Goal: Information Seeking & Learning: Learn about a topic

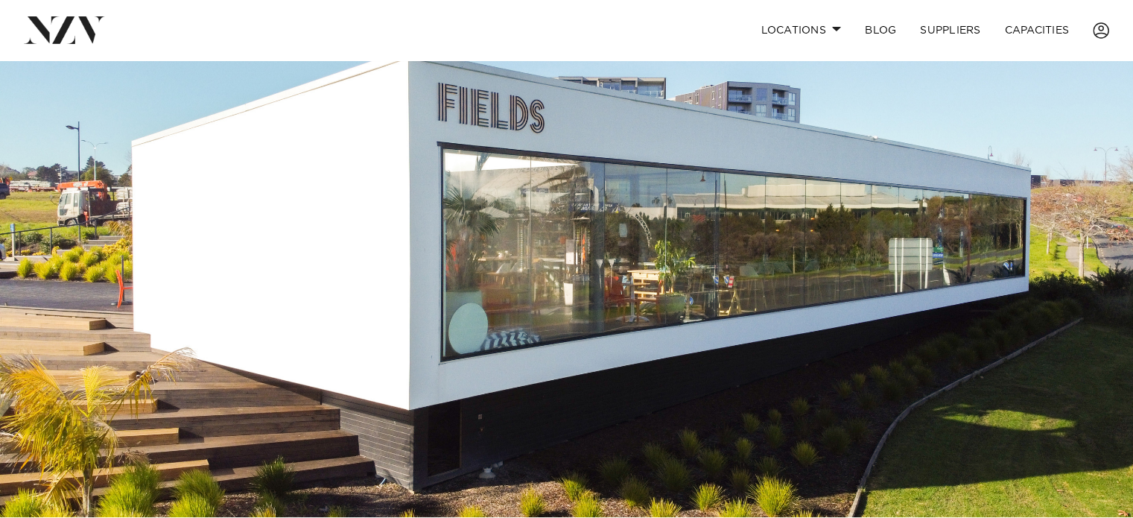
drag, startPoint x: 879, startPoint y: 129, endPoint x: 1096, endPoint y: 295, distance: 273.1
click at [1096, 295] on img at bounding box center [566, 251] width 1133 height 531
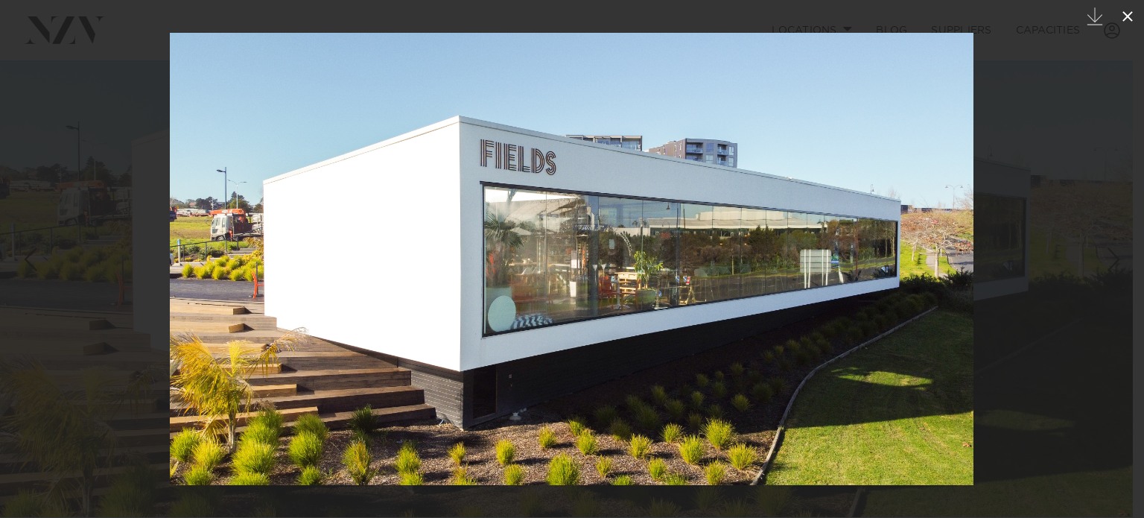
click at [1127, 15] on icon at bounding box center [1128, 16] width 10 height 10
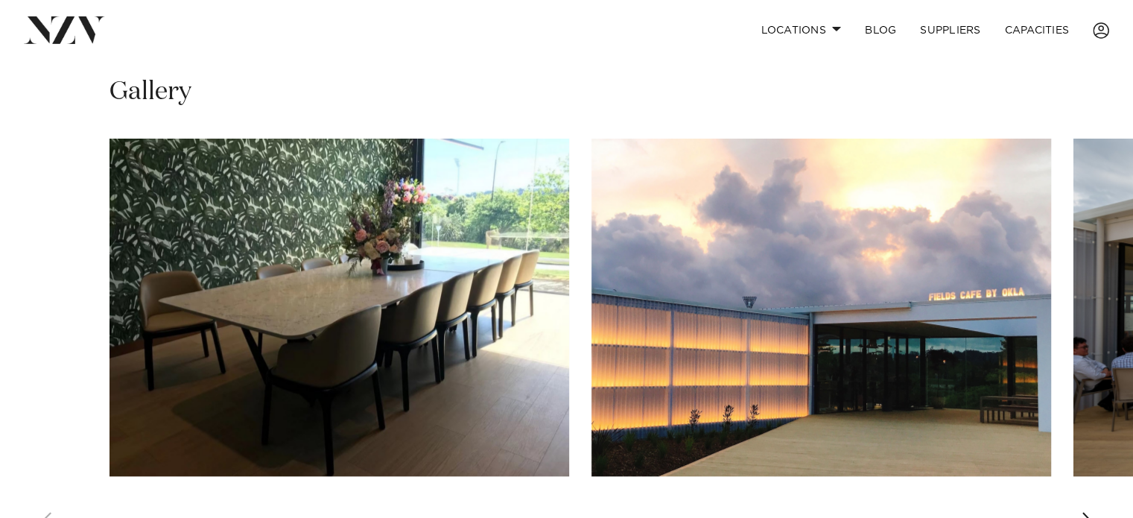
scroll to position [1043, 0]
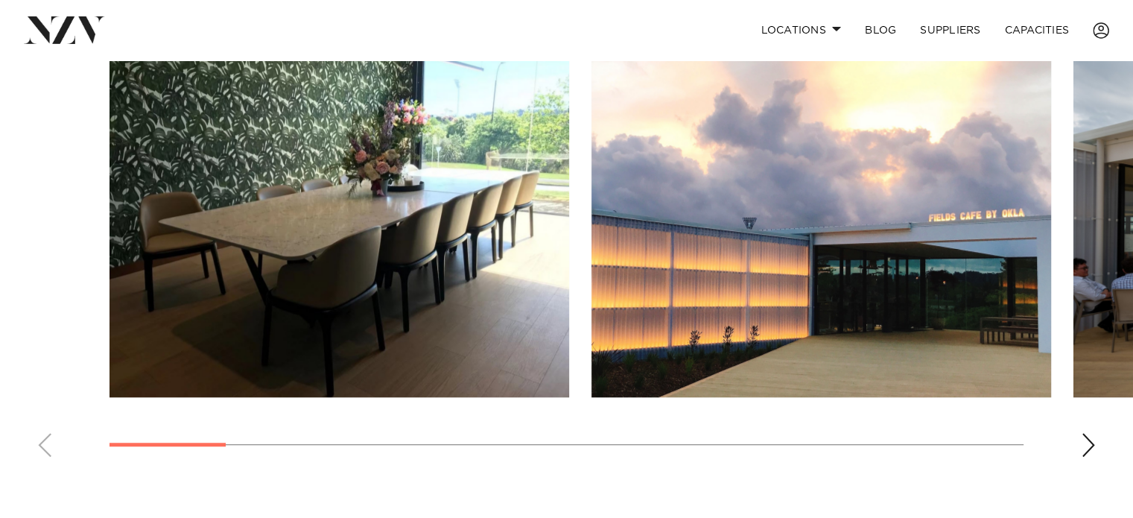
click at [1091, 447] on div "Next slide" at bounding box center [1088, 445] width 15 height 24
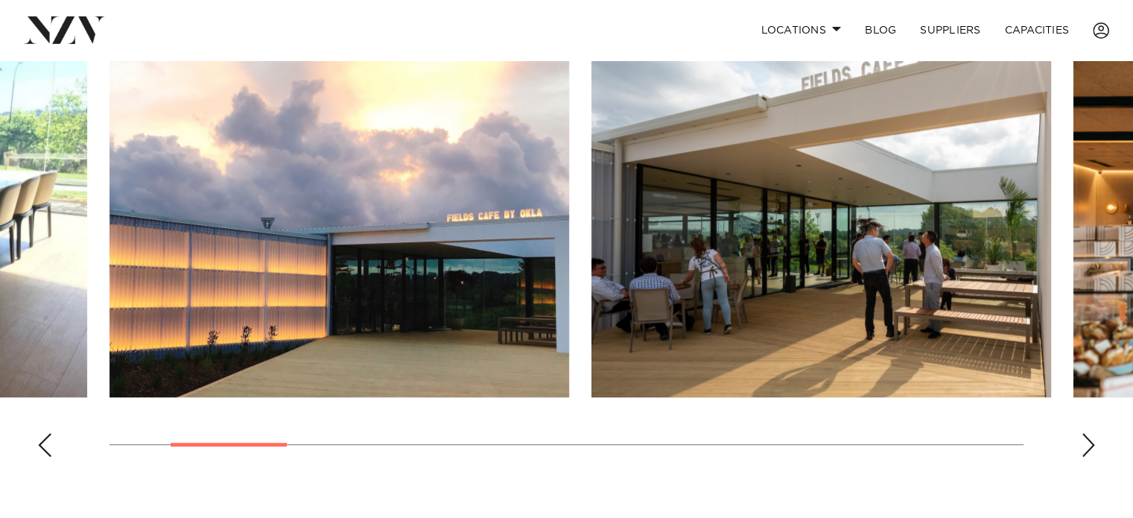
click at [1091, 447] on div "Next slide" at bounding box center [1088, 445] width 15 height 24
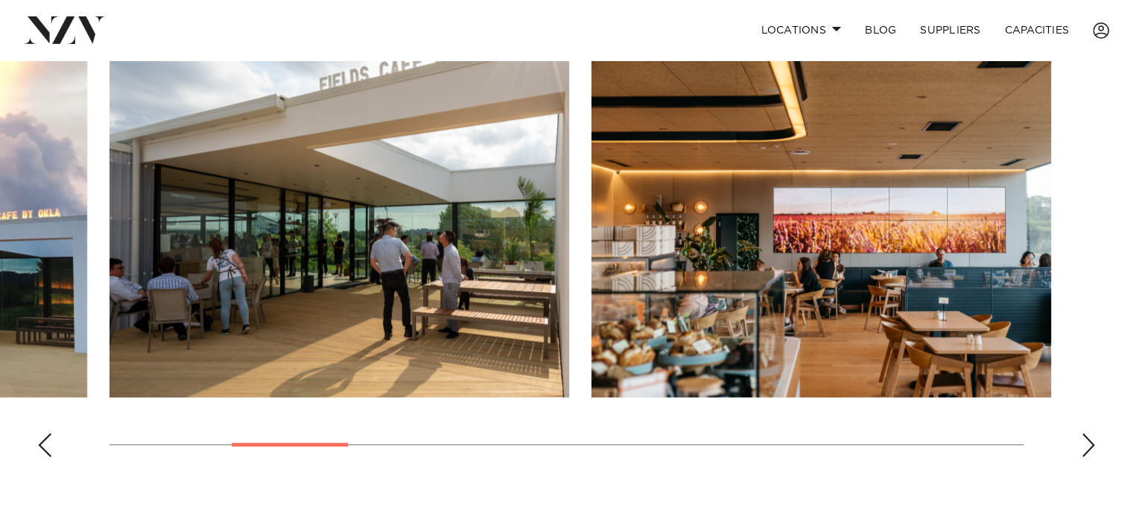
click at [1091, 447] on div "Next slide" at bounding box center [1088, 445] width 15 height 24
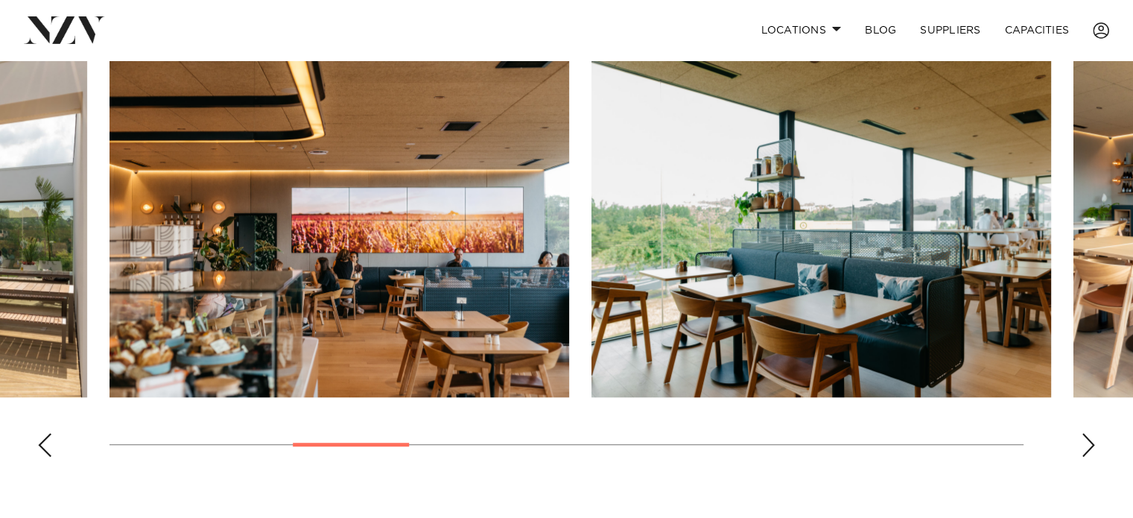
click at [1091, 447] on div "Next slide" at bounding box center [1088, 445] width 15 height 24
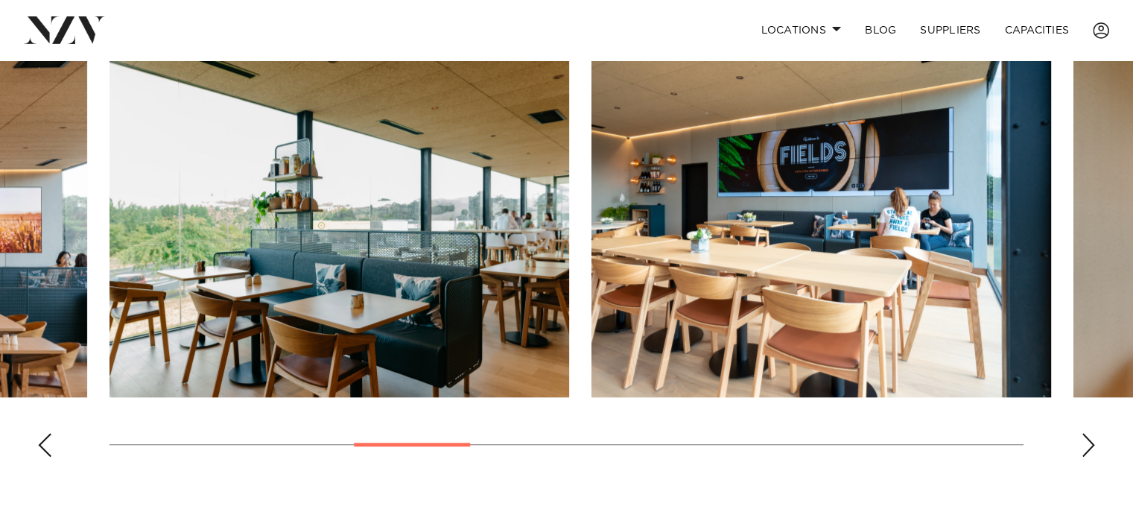
click at [1091, 447] on div "Next slide" at bounding box center [1088, 445] width 15 height 24
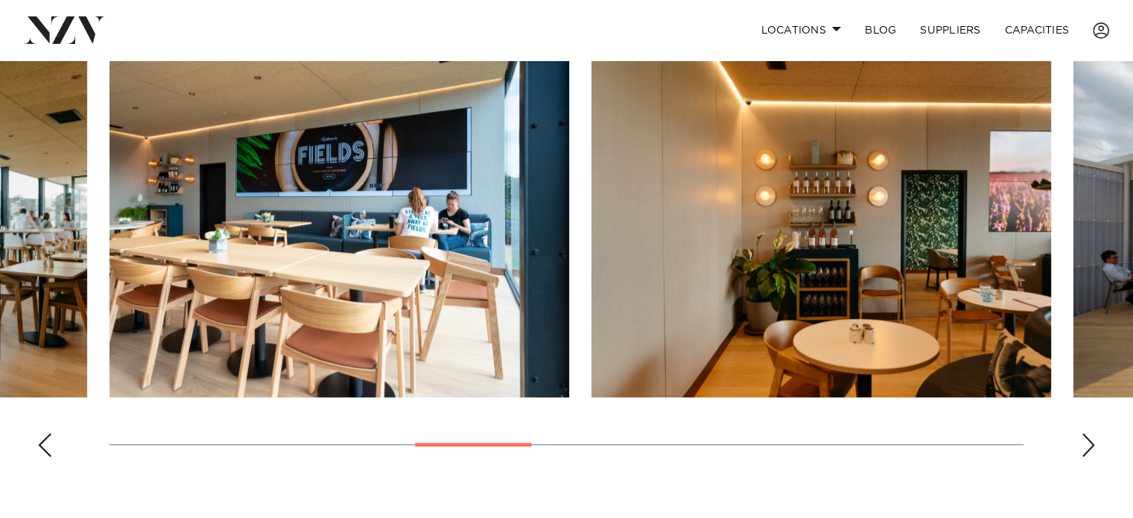
click at [1091, 447] on div "Next slide" at bounding box center [1088, 445] width 15 height 24
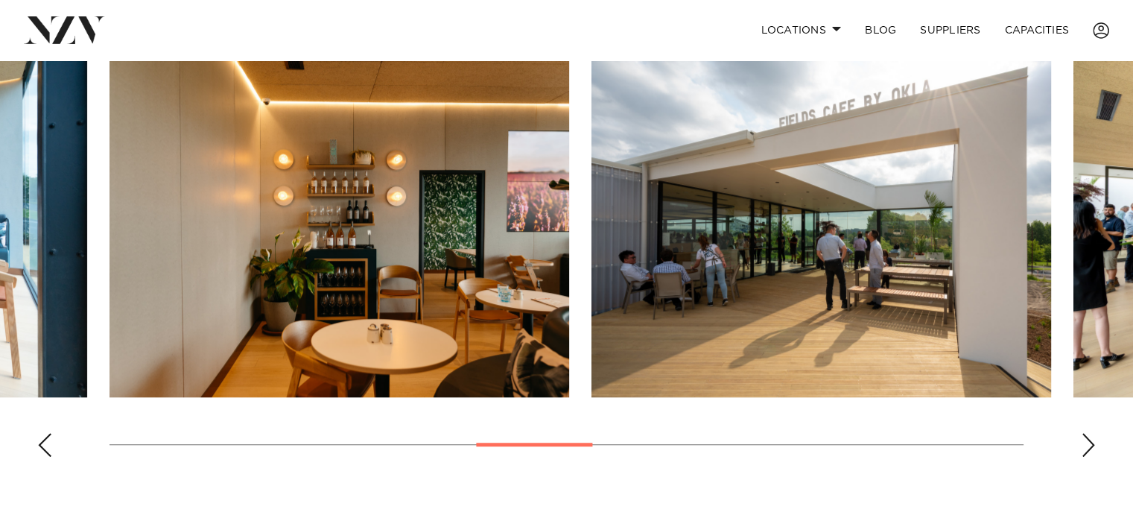
click at [1091, 447] on div "Next slide" at bounding box center [1088, 445] width 15 height 24
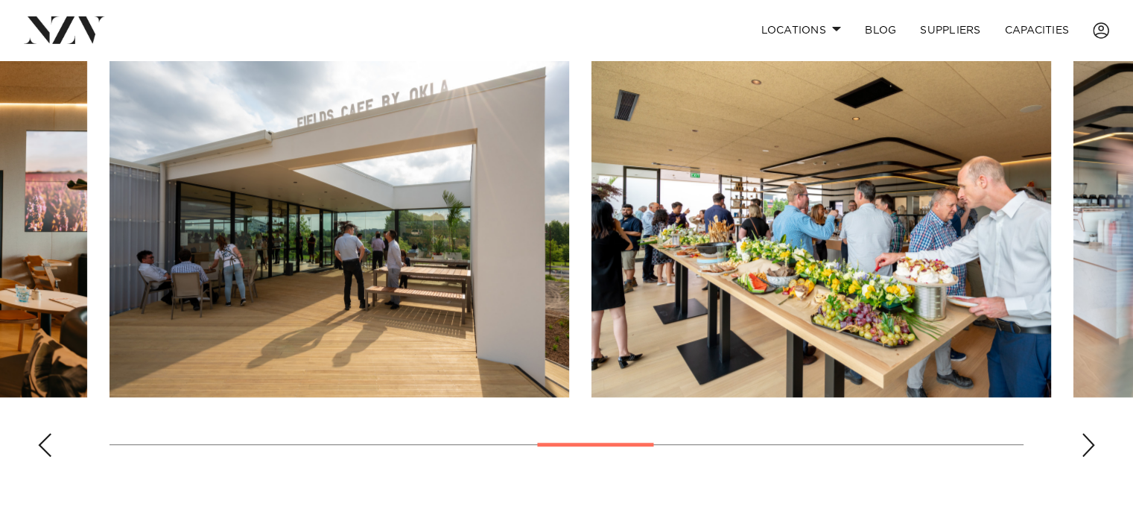
click at [1091, 447] on div "Next slide" at bounding box center [1088, 445] width 15 height 24
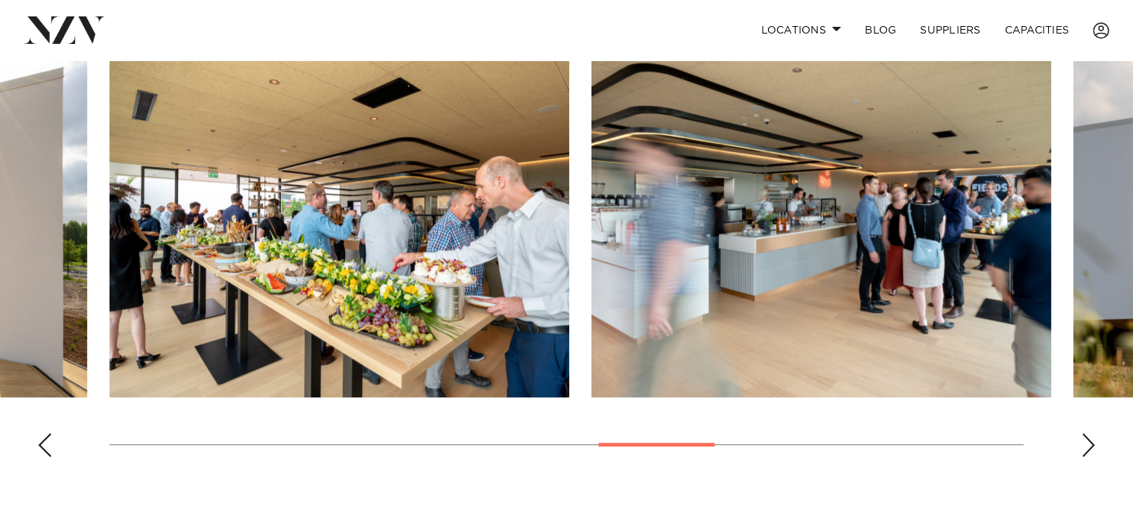
click at [1091, 447] on div "Next slide" at bounding box center [1088, 445] width 15 height 24
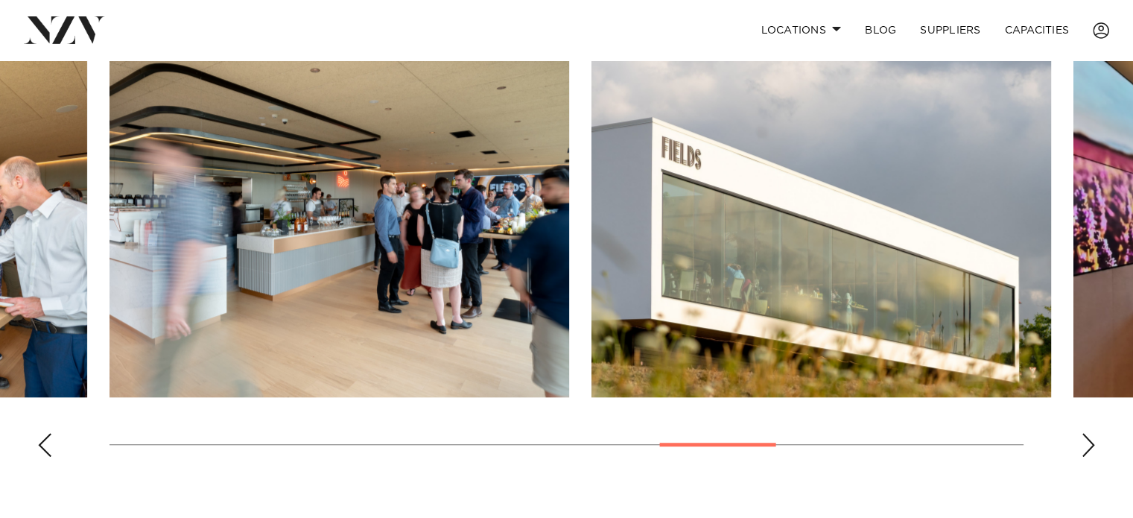
click at [1091, 447] on div "Next slide" at bounding box center [1088, 445] width 15 height 24
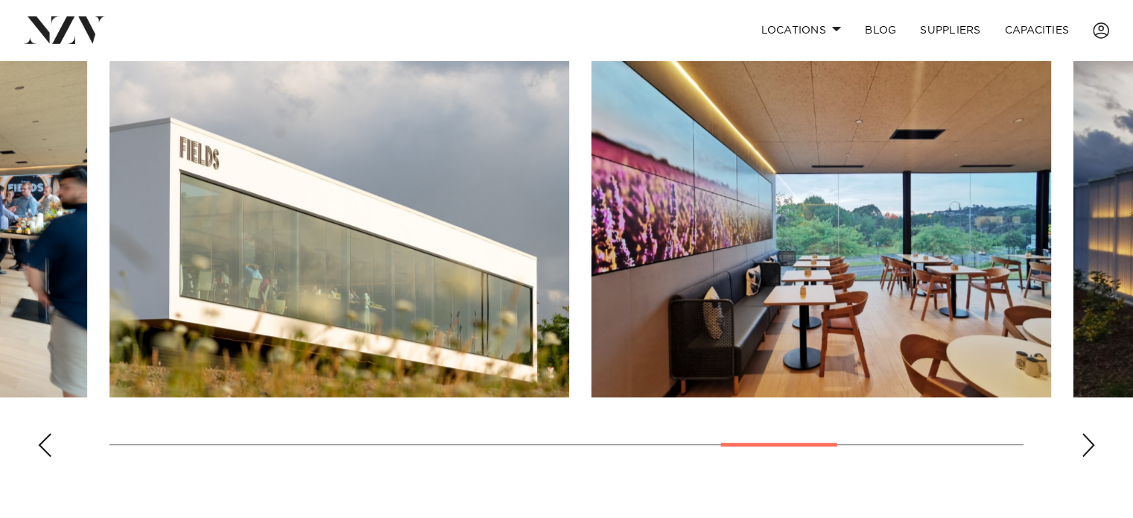
click at [1091, 447] on div "Next slide" at bounding box center [1088, 445] width 15 height 24
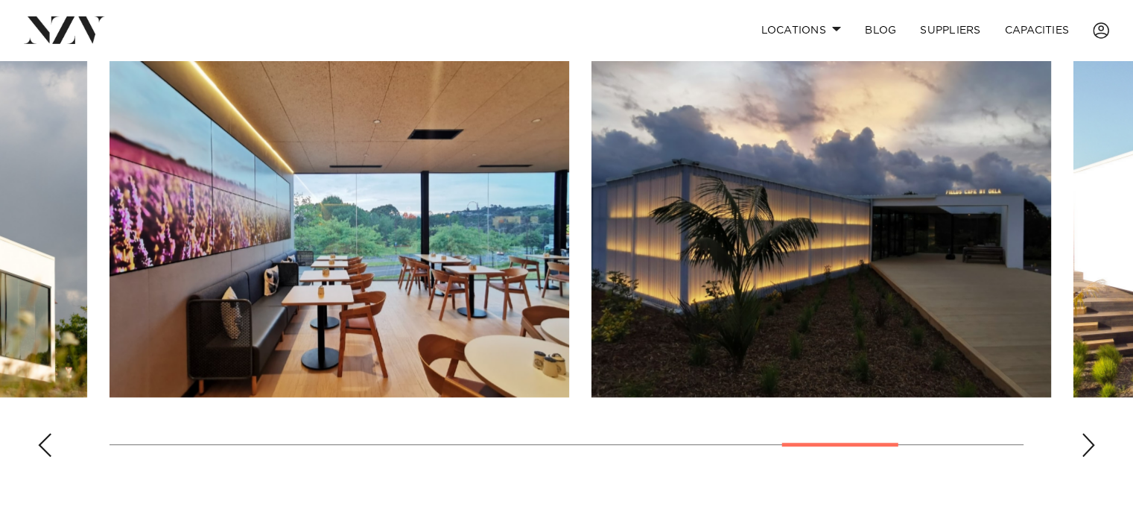
click at [1091, 447] on div "Next slide" at bounding box center [1088, 445] width 15 height 24
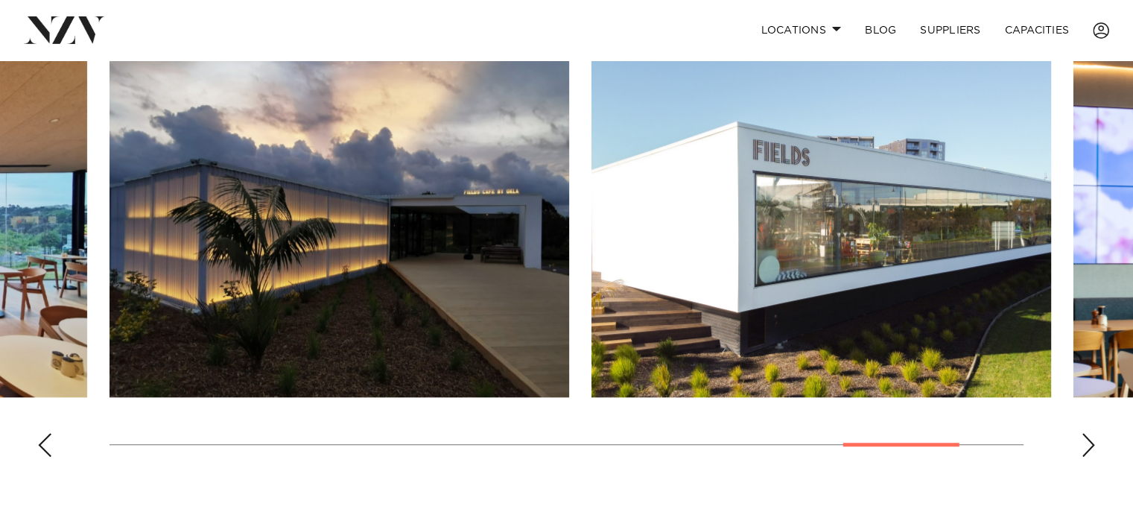
click at [1091, 447] on div "Next slide" at bounding box center [1088, 445] width 15 height 24
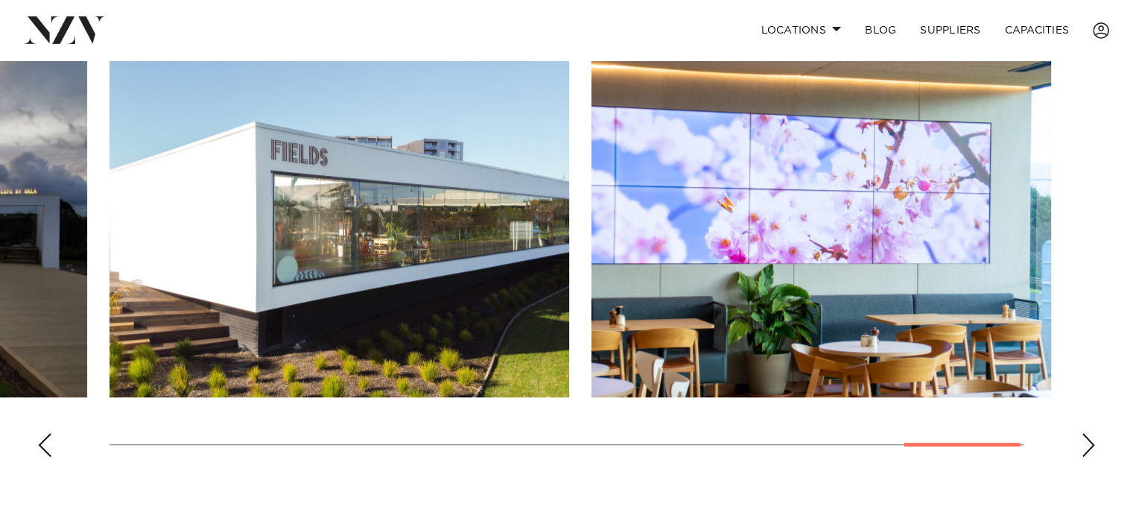
click at [1091, 447] on div "Next slide" at bounding box center [1088, 445] width 15 height 24
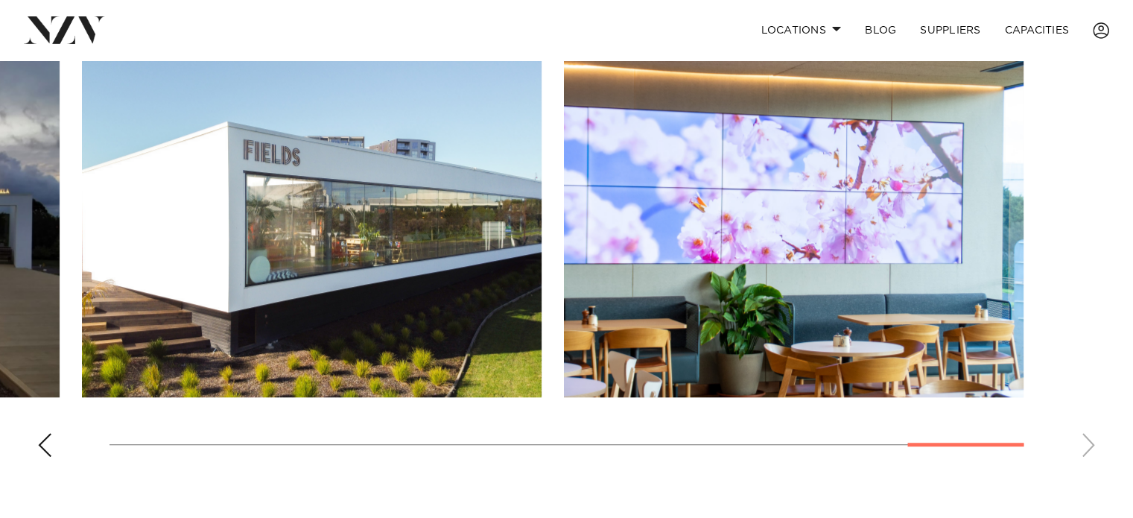
click at [51, 445] on div "Previous slide" at bounding box center [44, 445] width 15 height 24
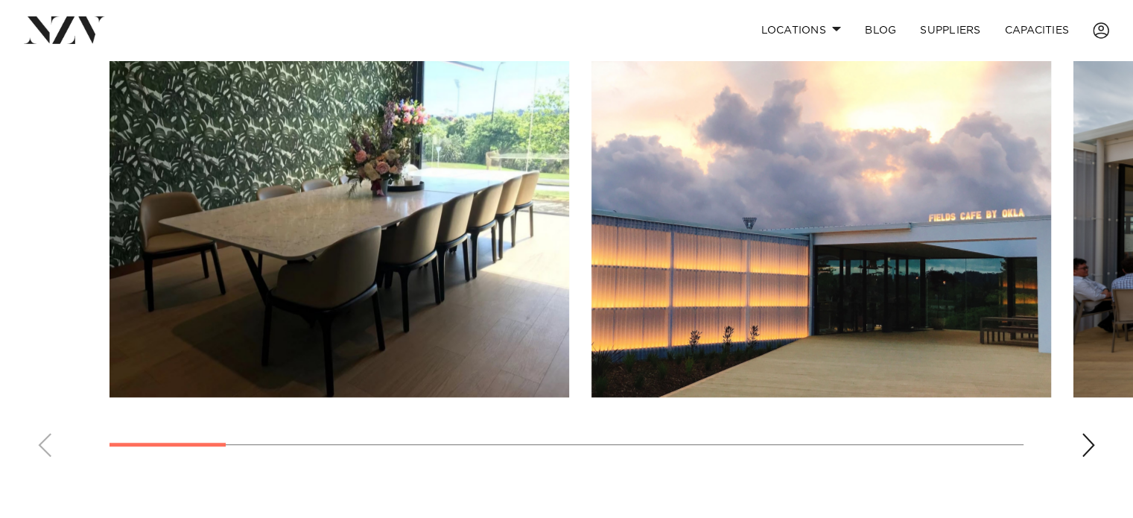
click at [1, 466] on swiper-container at bounding box center [566, 264] width 1133 height 409
click at [1088, 447] on div "Next slide" at bounding box center [1088, 445] width 15 height 24
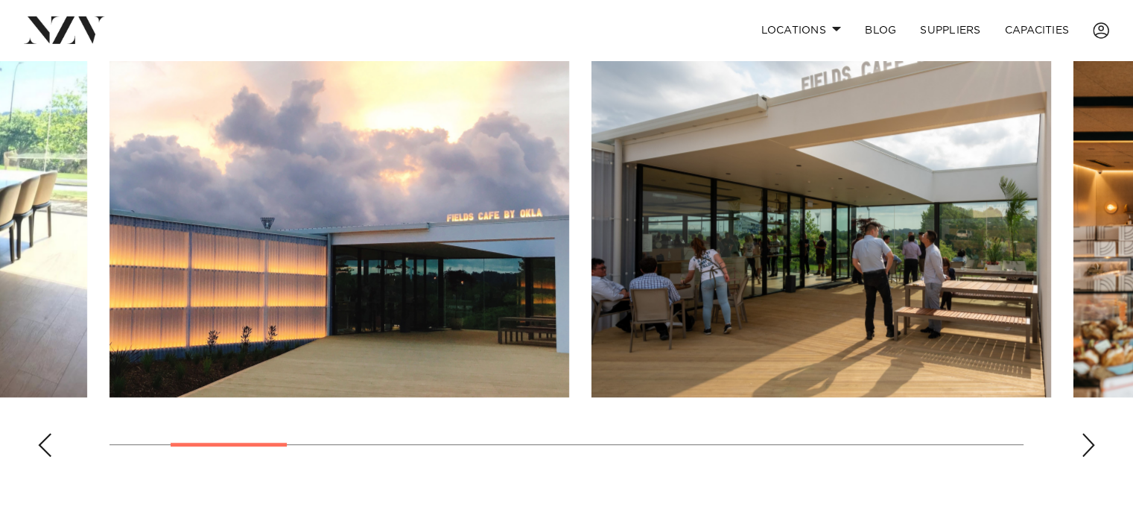
click at [1088, 447] on div "Next slide" at bounding box center [1088, 445] width 15 height 24
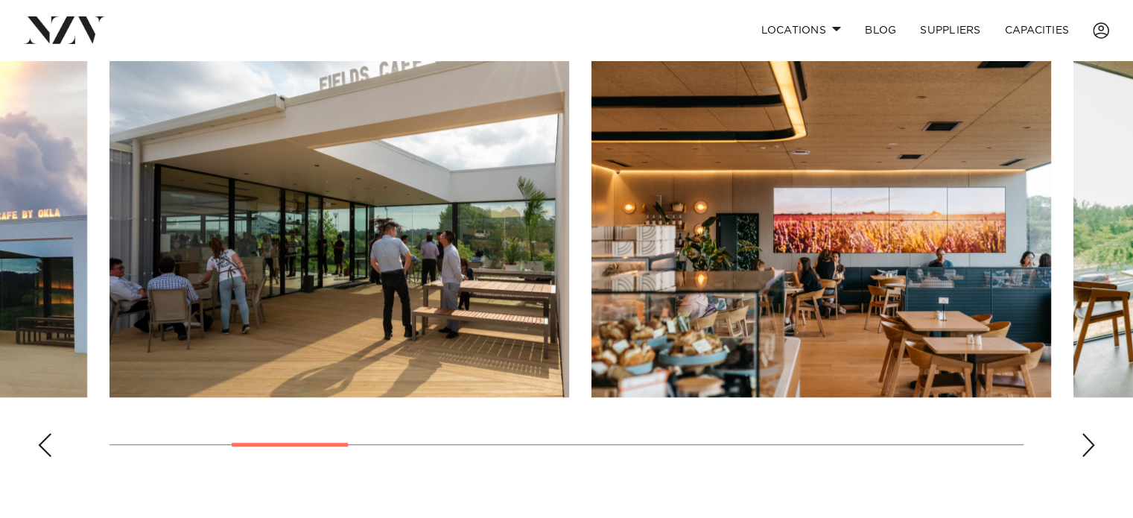
click at [1088, 447] on div "Next slide" at bounding box center [1088, 445] width 15 height 24
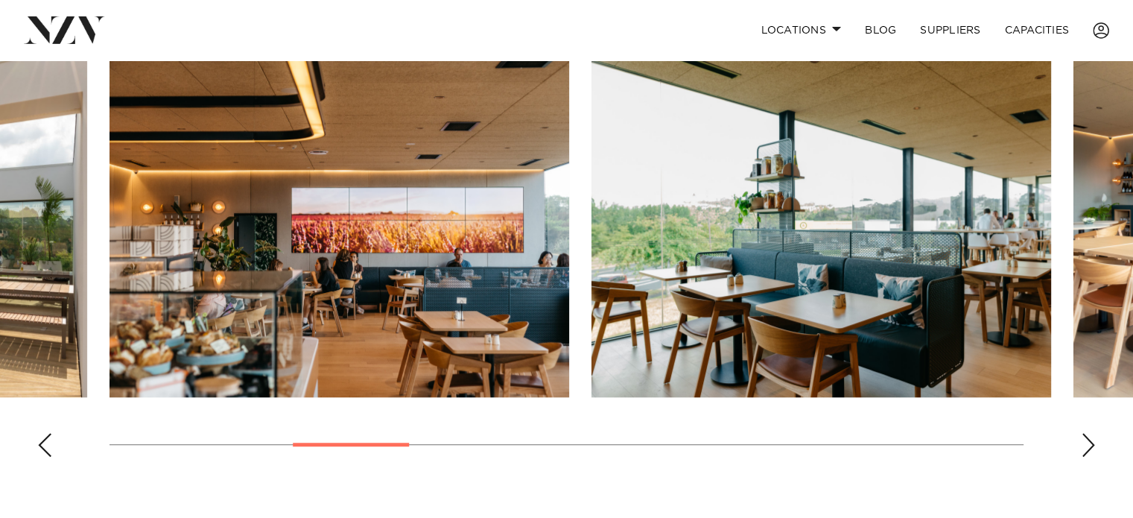
click at [1089, 445] on div "Next slide" at bounding box center [1088, 445] width 15 height 24
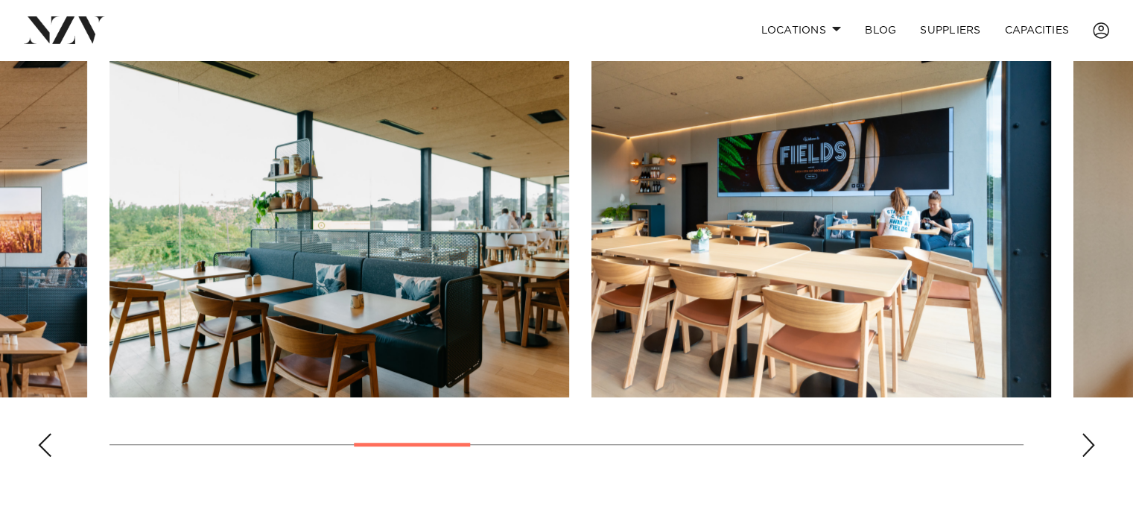
click at [1089, 444] on div "Next slide" at bounding box center [1088, 445] width 15 height 24
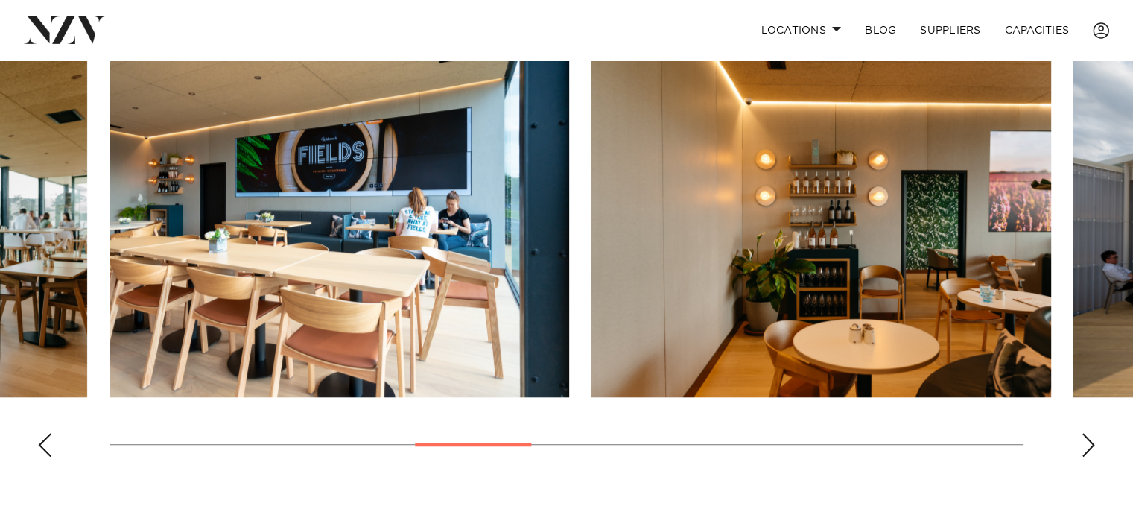
click at [1089, 444] on div "Next slide" at bounding box center [1088, 445] width 15 height 24
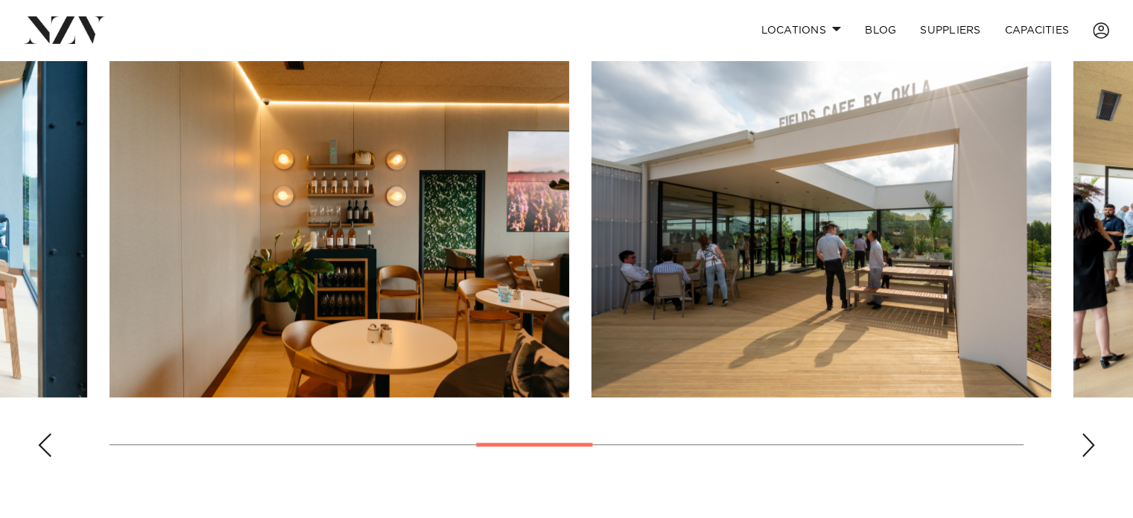
click at [1089, 444] on div "Next slide" at bounding box center [1088, 445] width 15 height 24
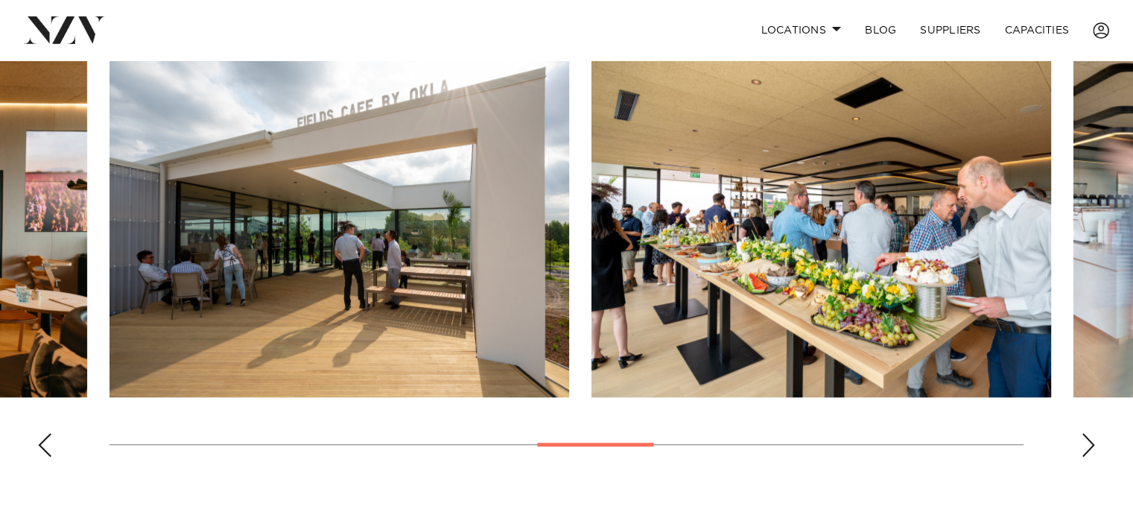
click at [1089, 444] on div "Next slide" at bounding box center [1088, 445] width 15 height 24
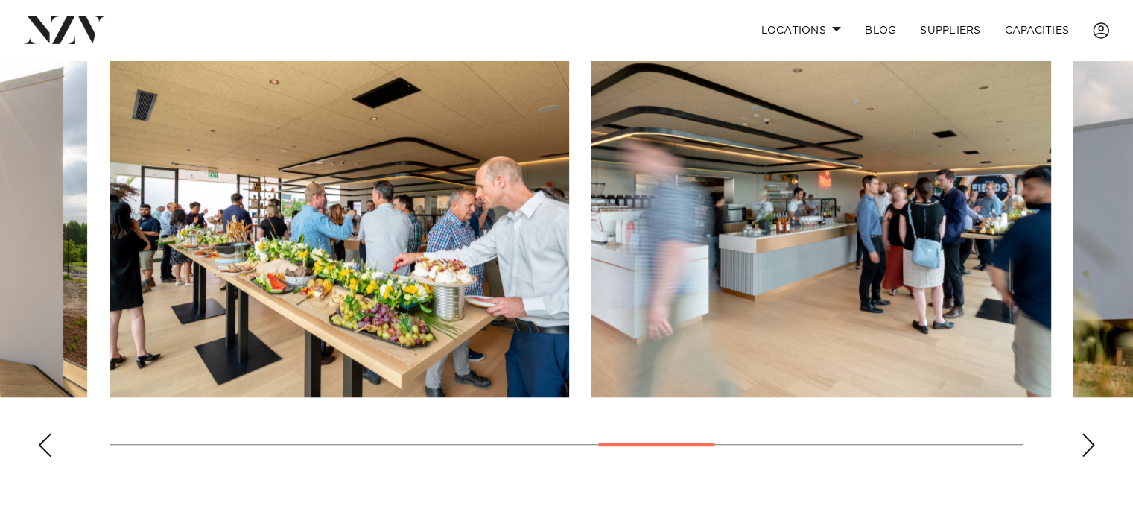
click at [1089, 444] on div "Next slide" at bounding box center [1088, 445] width 15 height 24
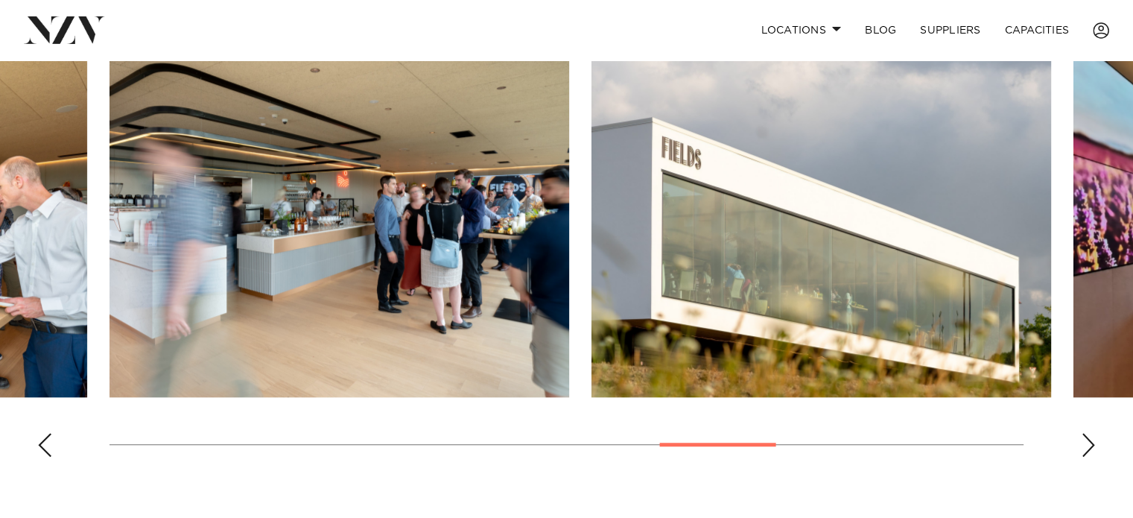
click at [1093, 445] on div "Next slide" at bounding box center [1088, 445] width 15 height 24
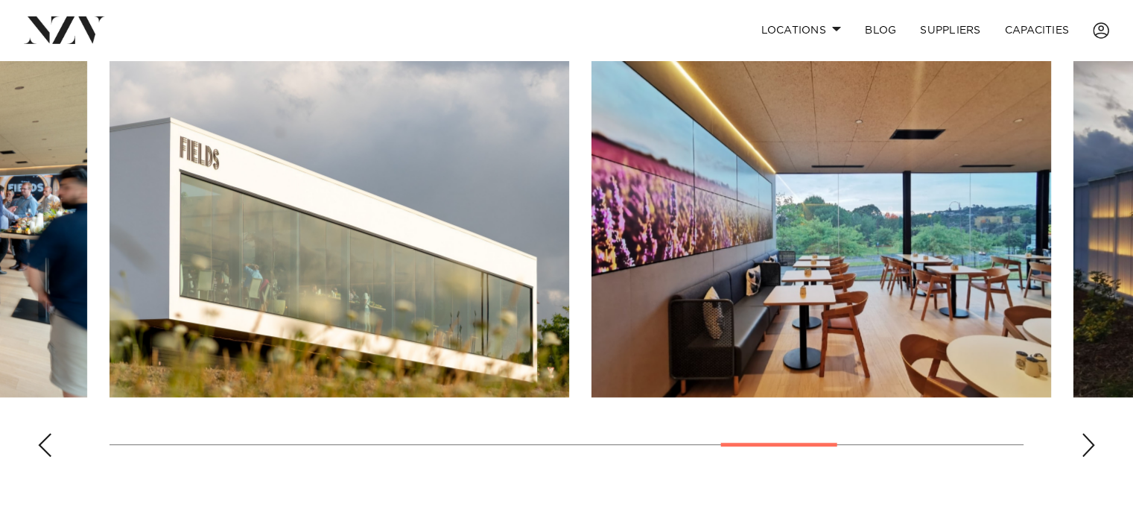
click at [1093, 445] on div "Next slide" at bounding box center [1088, 445] width 15 height 24
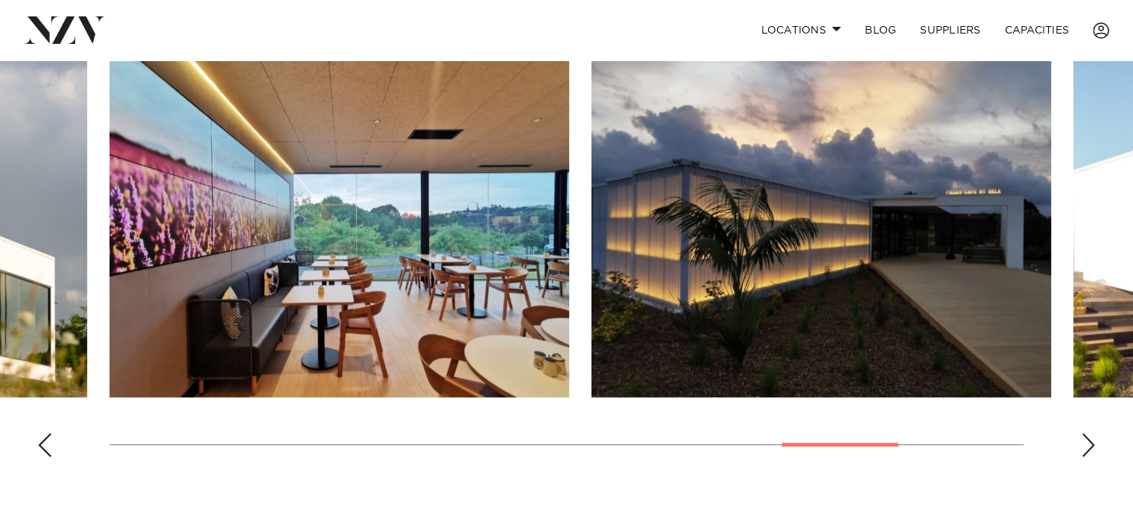
click at [1093, 445] on div "Next slide" at bounding box center [1088, 445] width 15 height 24
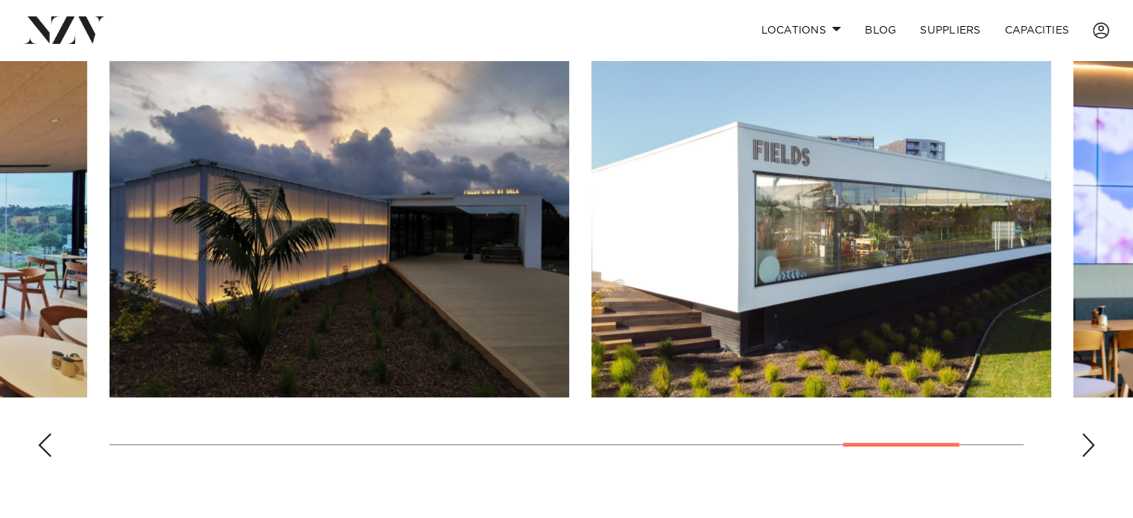
click at [1093, 445] on div "Next slide" at bounding box center [1088, 445] width 15 height 24
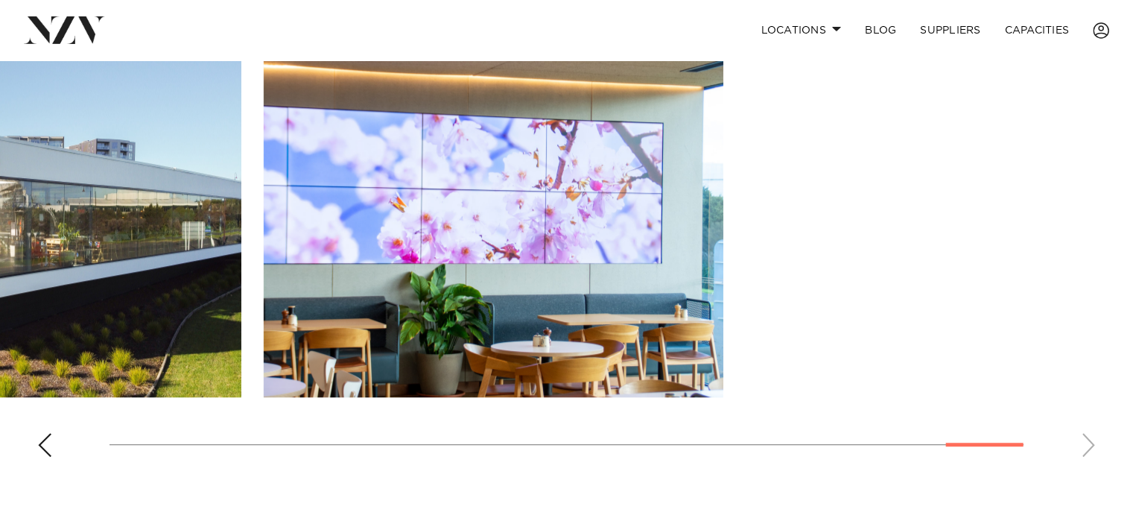
click at [15, 384] on swiper-container at bounding box center [566, 264] width 1133 height 409
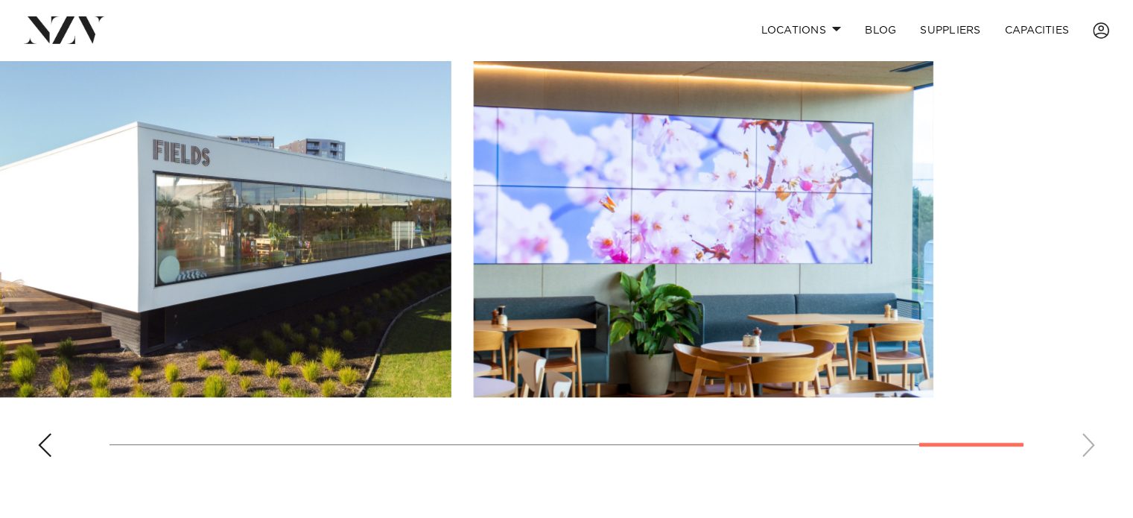
click at [456, 446] on swiper-container at bounding box center [566, 264] width 1133 height 409
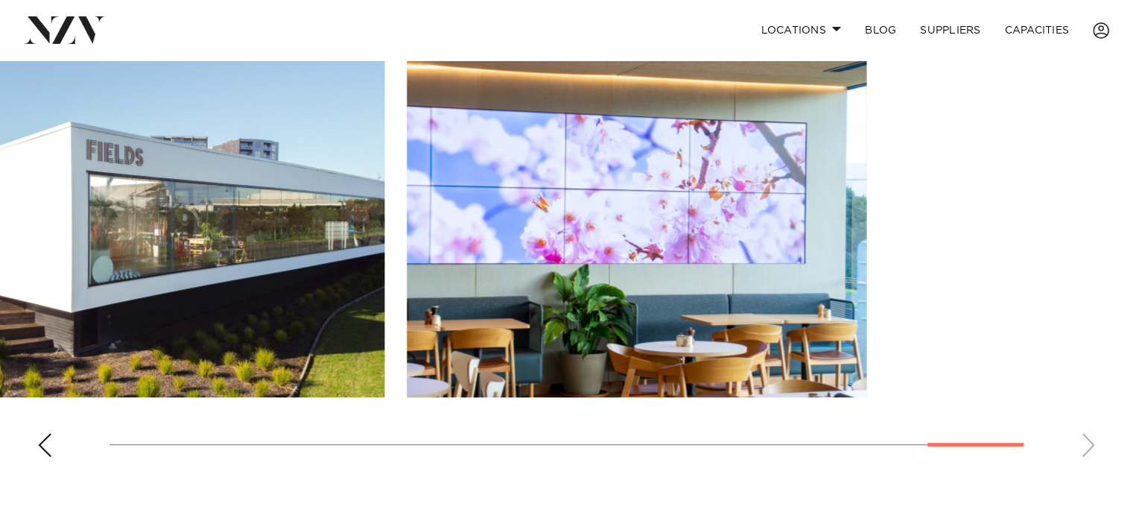
click at [487, 438] on swiper-container at bounding box center [566, 264] width 1133 height 409
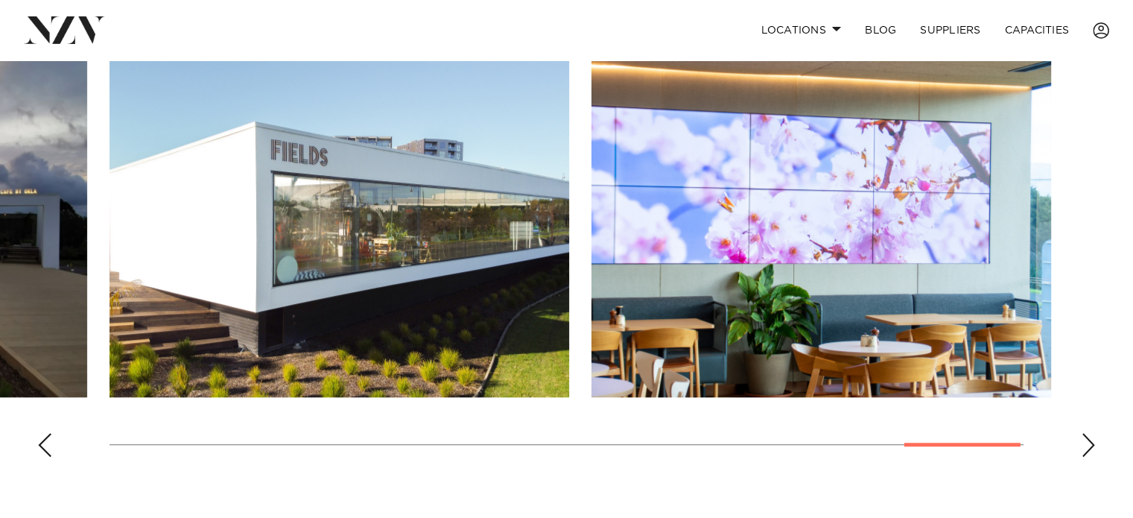
click at [43, 445] on div "Previous slide" at bounding box center [44, 445] width 15 height 24
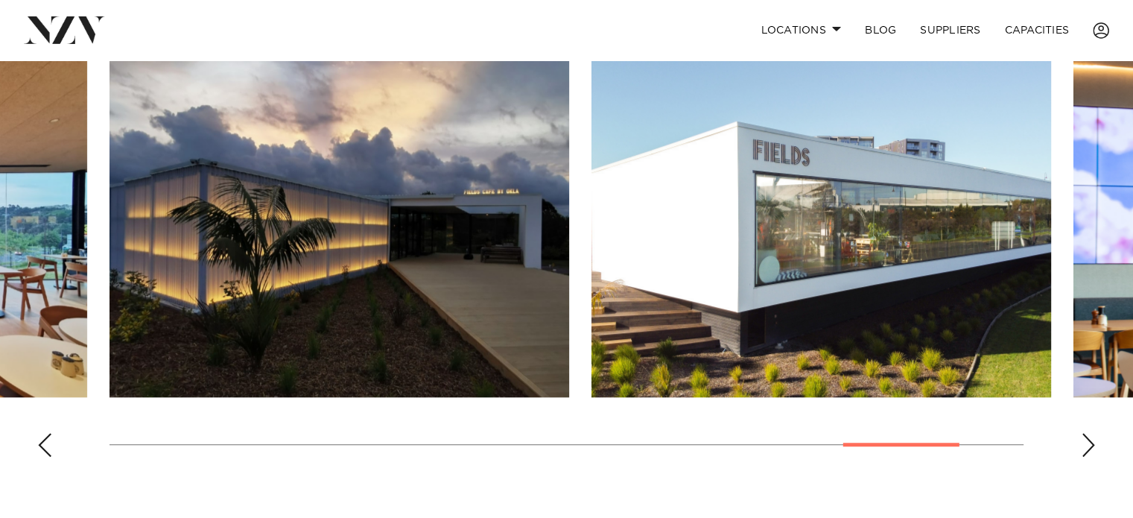
click at [43, 445] on div "Previous slide" at bounding box center [44, 445] width 15 height 24
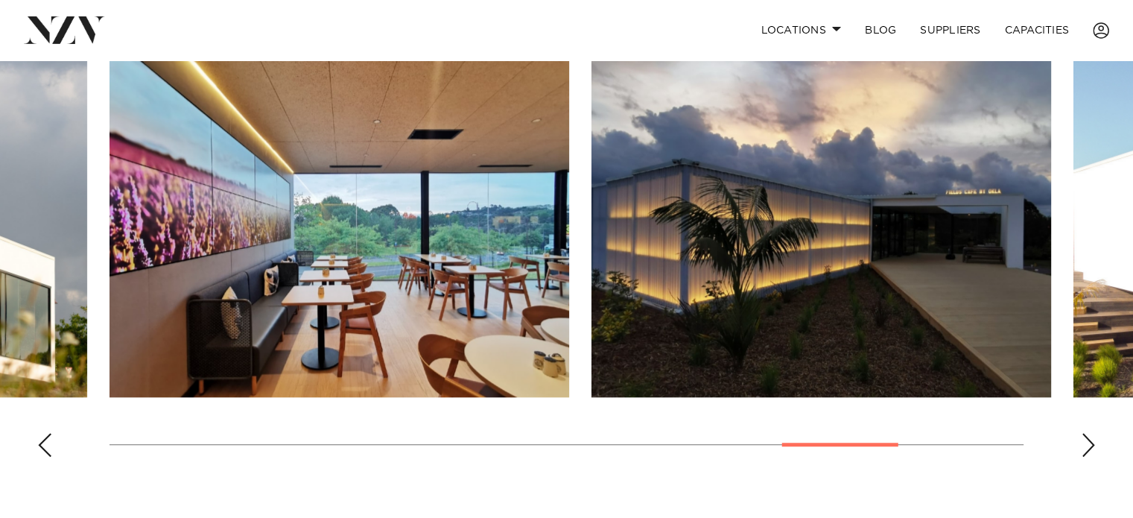
click at [43, 445] on div "Previous slide" at bounding box center [44, 445] width 15 height 24
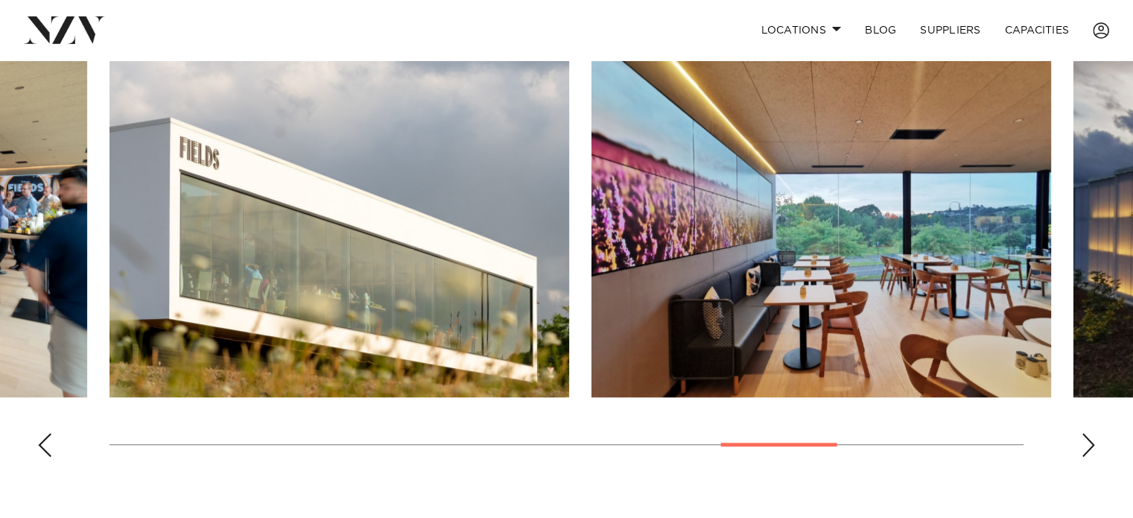
click at [43, 445] on div "Previous slide" at bounding box center [44, 445] width 15 height 24
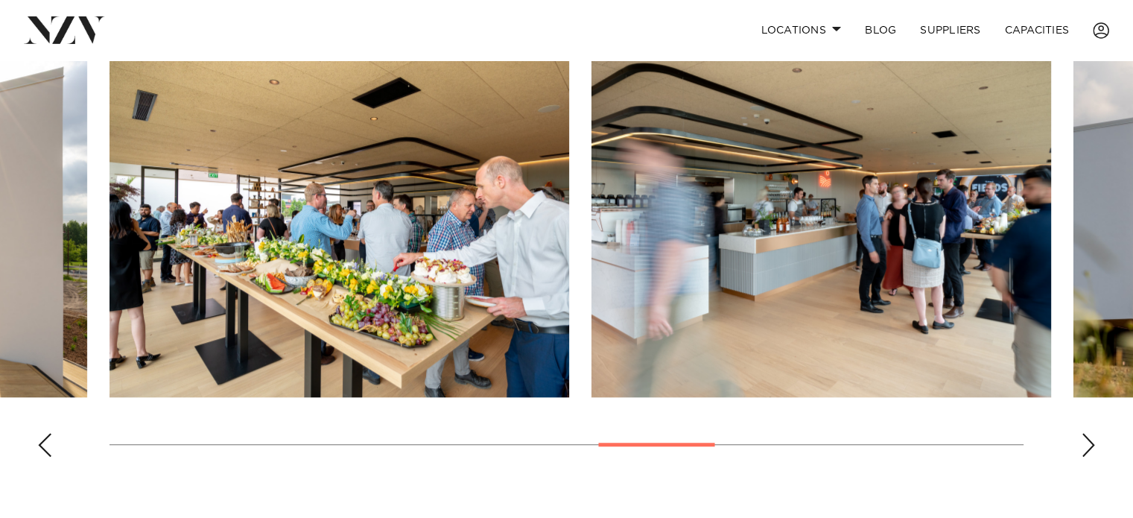
click at [43, 445] on div "Previous slide" at bounding box center [44, 445] width 15 height 24
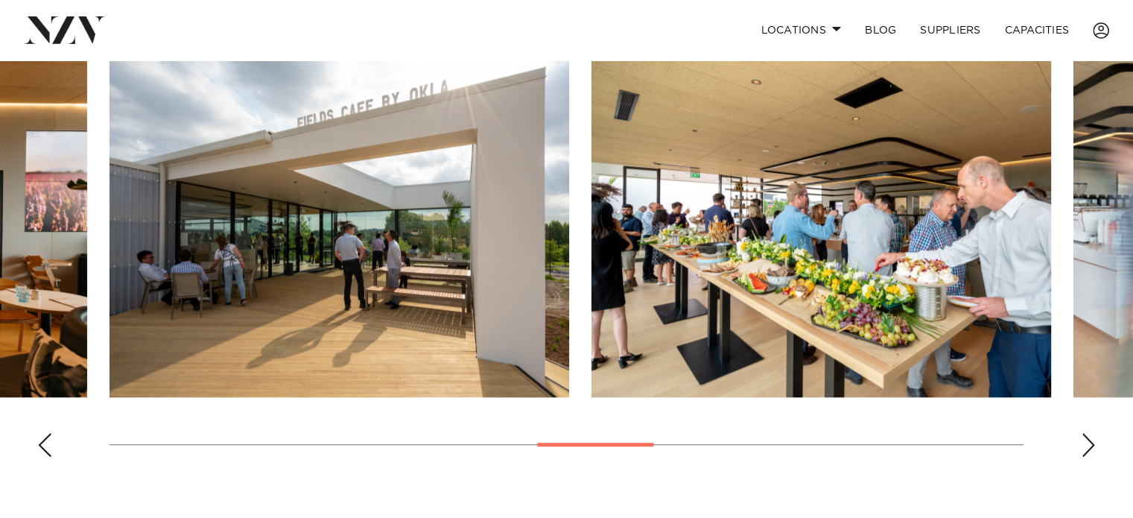
click at [43, 445] on div "Previous slide" at bounding box center [44, 445] width 15 height 24
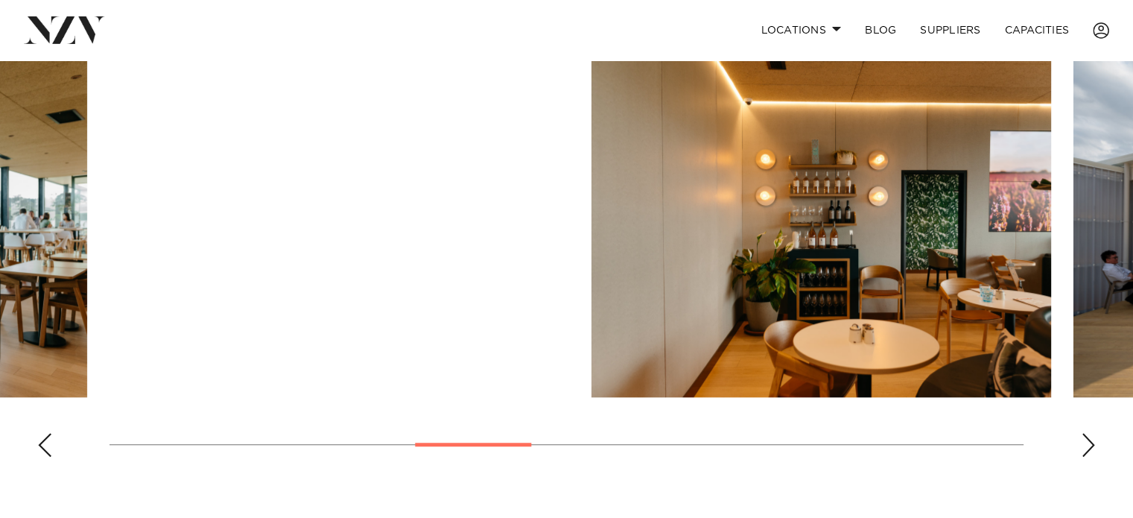
click at [43, 445] on div "Previous slide" at bounding box center [44, 445] width 15 height 24
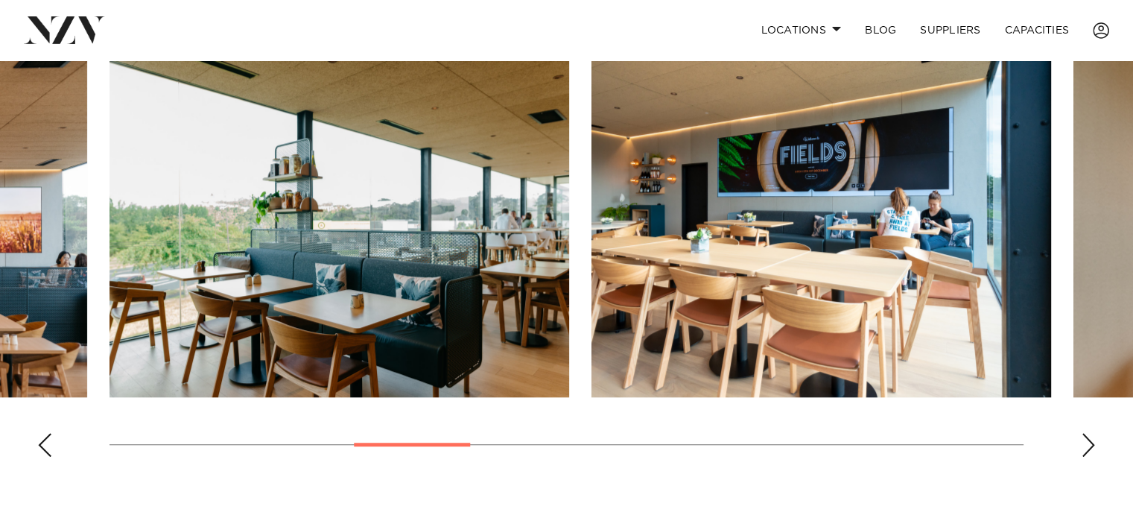
click at [43, 445] on div "Previous slide" at bounding box center [44, 445] width 15 height 24
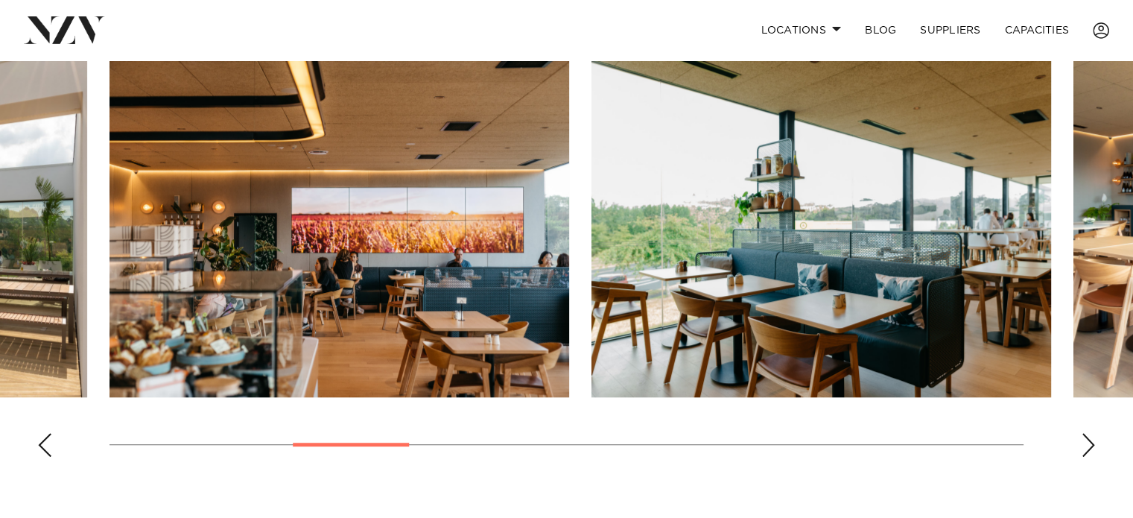
click at [43, 445] on div "Previous slide" at bounding box center [44, 445] width 15 height 24
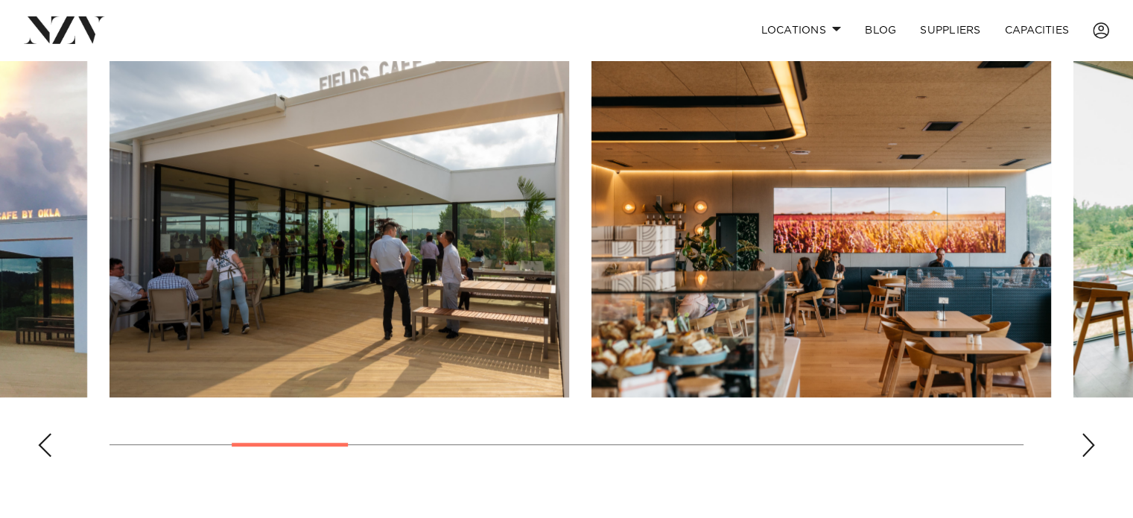
click at [43, 445] on div "Previous slide" at bounding box center [44, 445] width 15 height 24
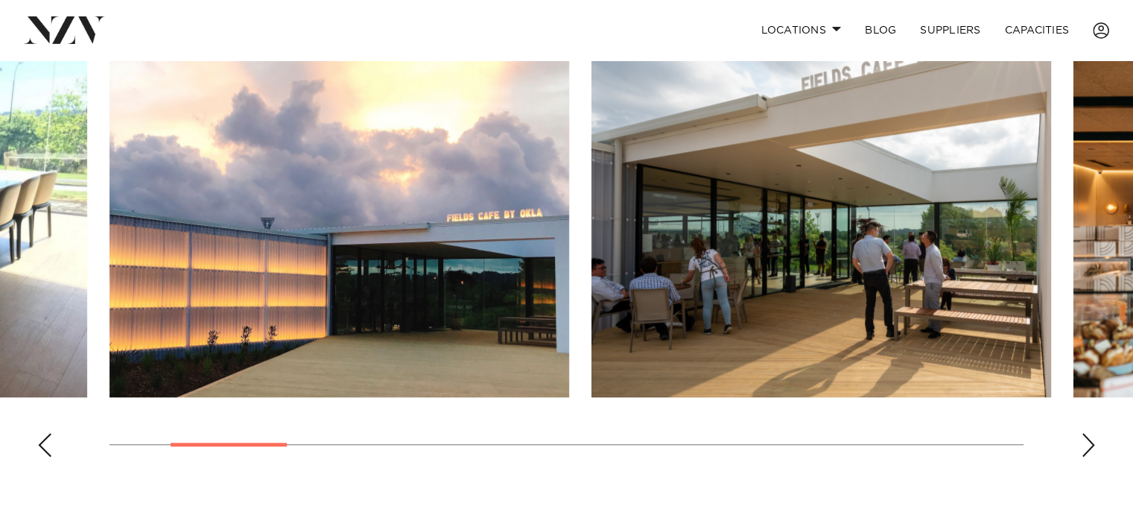
click at [43, 445] on div "Previous slide" at bounding box center [44, 445] width 15 height 24
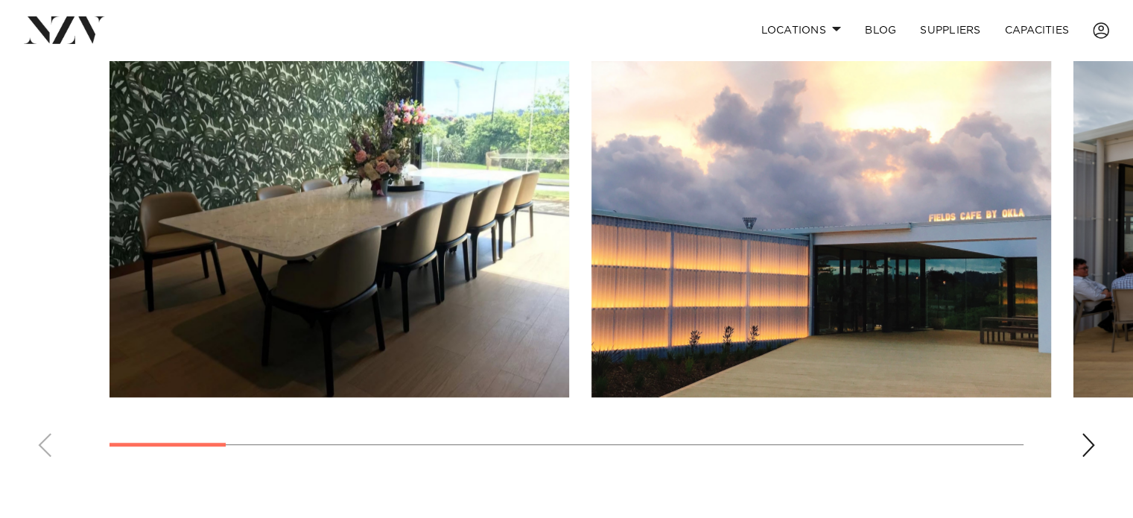
click at [43, 445] on swiper-container at bounding box center [566, 264] width 1133 height 409
click at [1096, 439] on swiper-container at bounding box center [566, 264] width 1133 height 409
click at [1090, 441] on div "Next slide" at bounding box center [1088, 445] width 15 height 24
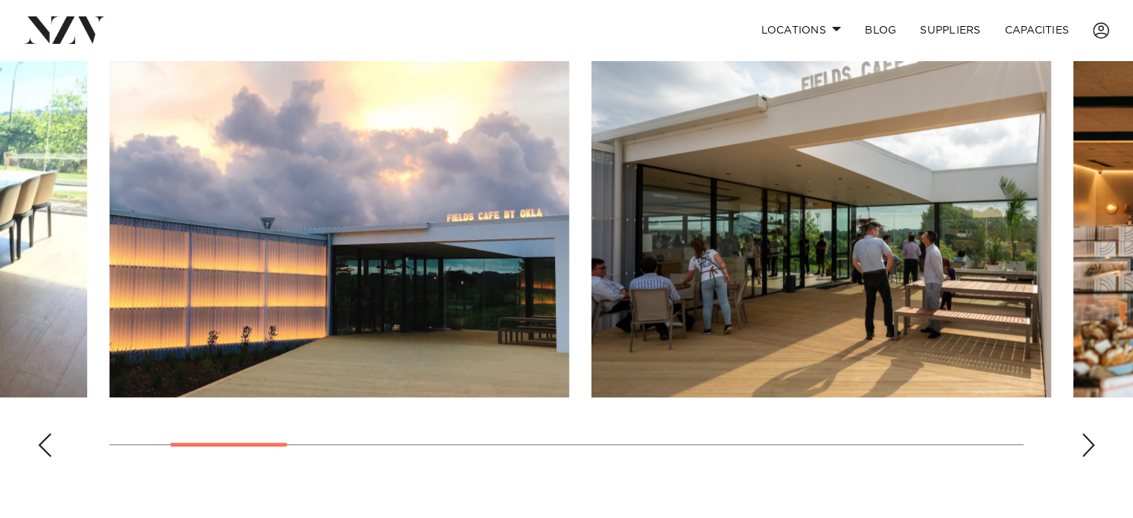
click at [1090, 441] on div "Next slide" at bounding box center [1088, 445] width 15 height 24
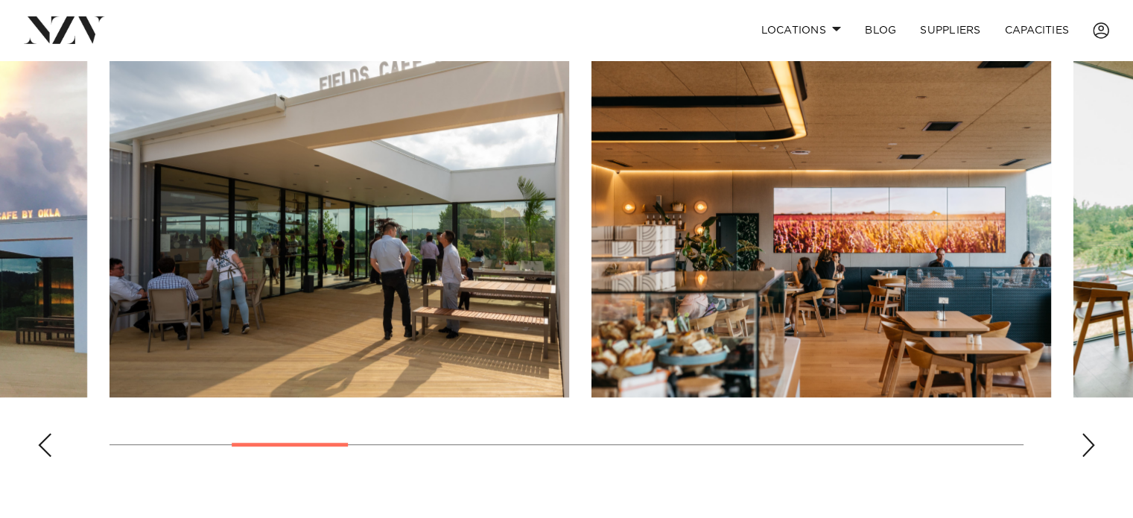
click at [1090, 441] on div "Next slide" at bounding box center [1088, 445] width 15 height 24
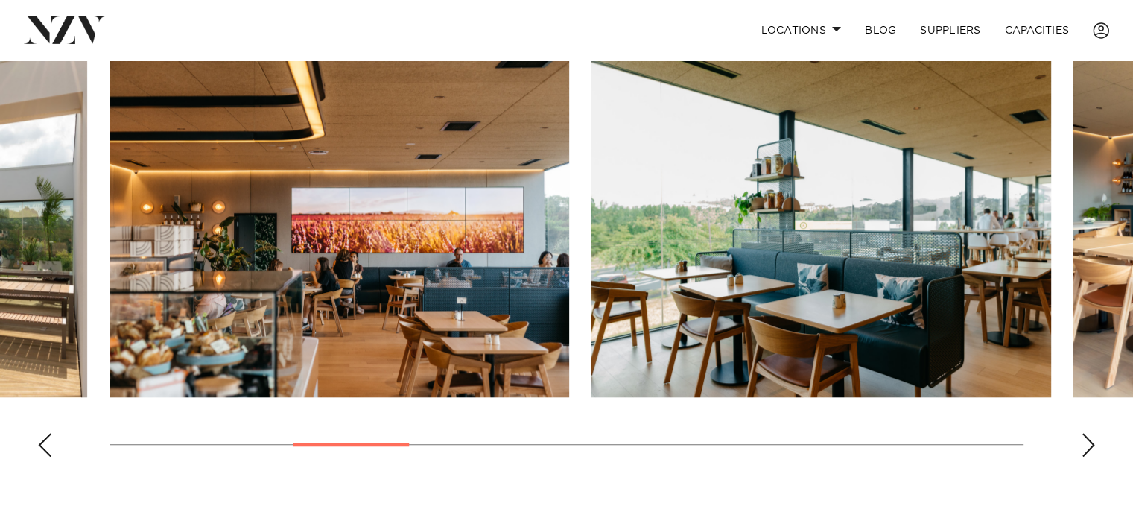
click at [1090, 441] on div "Next slide" at bounding box center [1088, 445] width 15 height 24
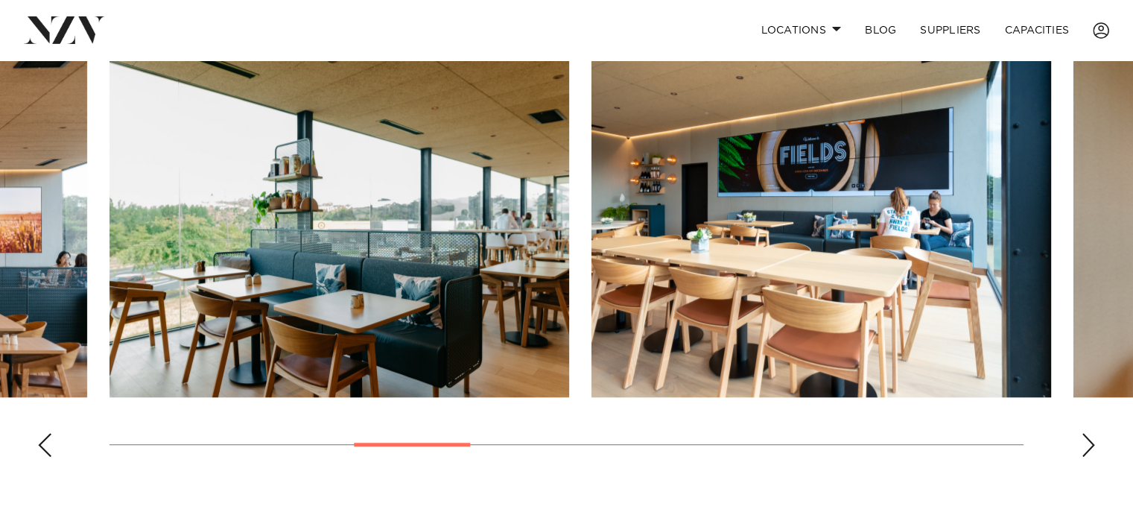
click at [1090, 441] on div "Next slide" at bounding box center [1088, 445] width 15 height 24
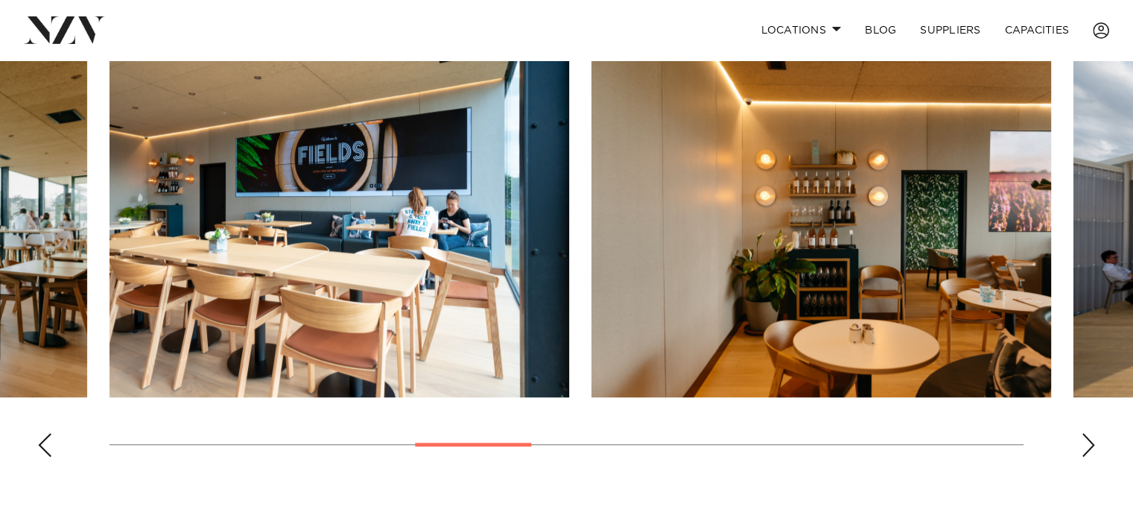
click at [1090, 441] on div "Next slide" at bounding box center [1088, 445] width 15 height 24
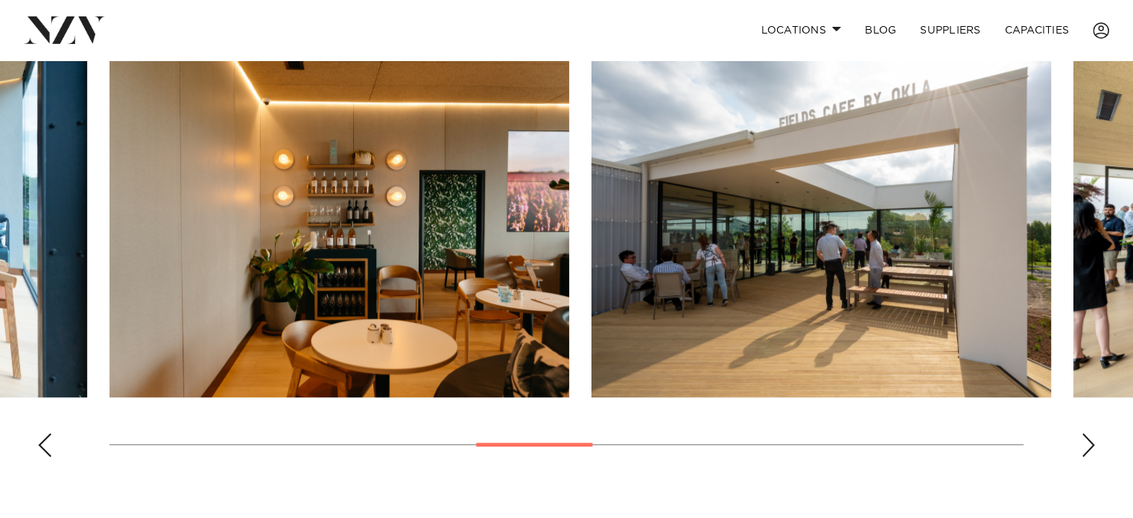
click at [1090, 441] on div "Next slide" at bounding box center [1088, 445] width 15 height 24
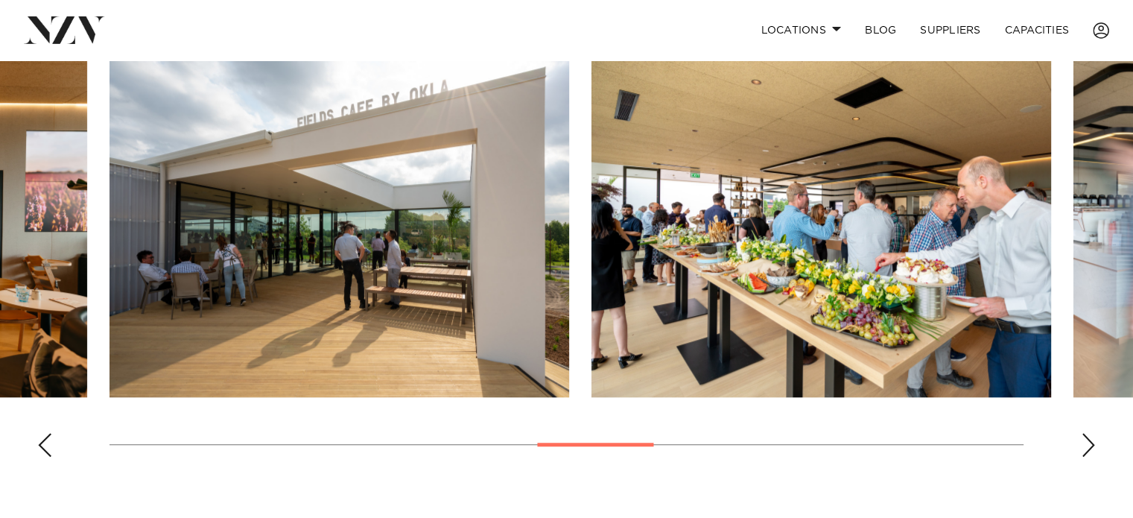
click at [1090, 441] on div "Next slide" at bounding box center [1088, 445] width 15 height 24
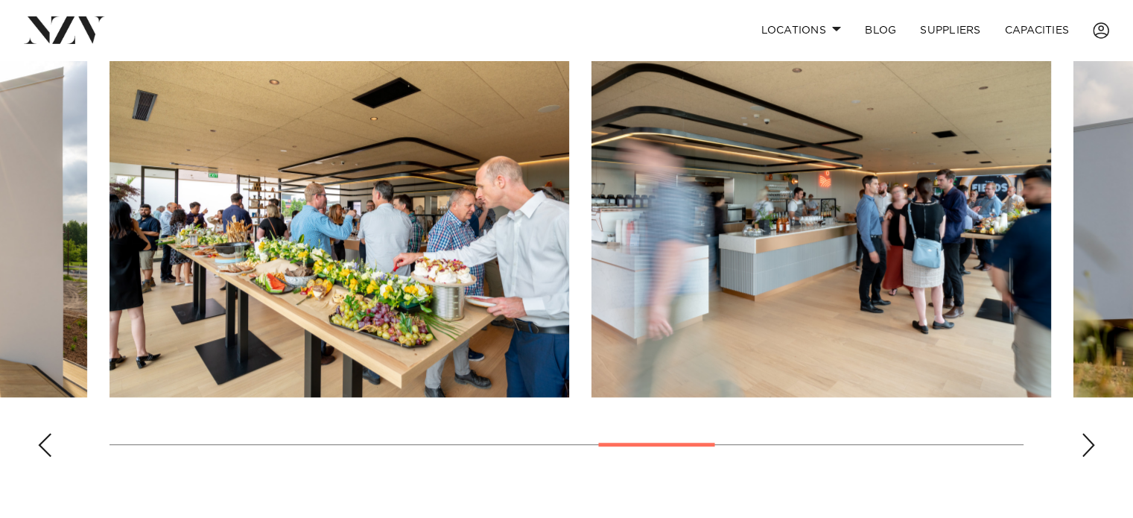
click at [1090, 441] on div "Next slide" at bounding box center [1088, 445] width 15 height 24
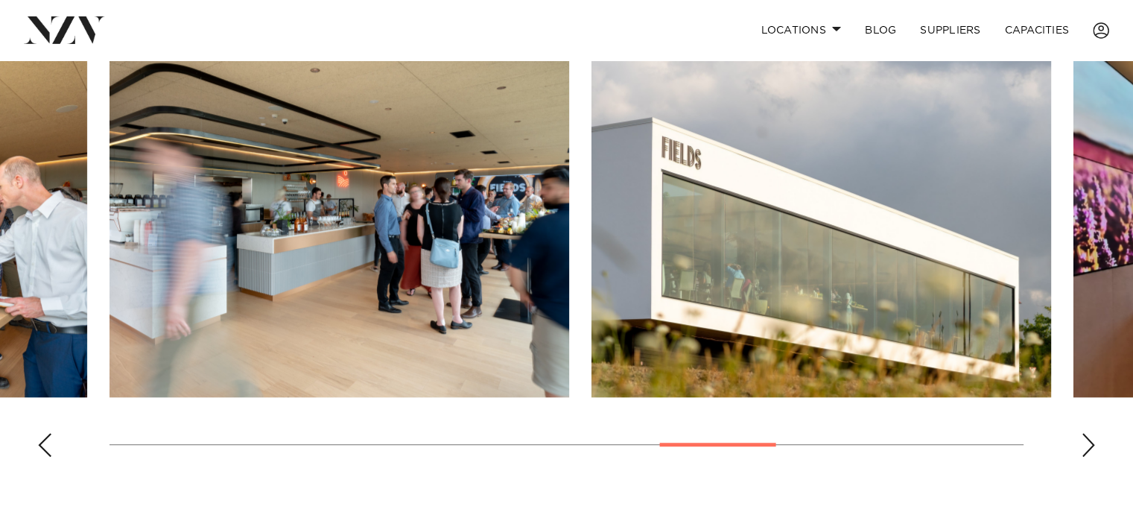
click at [1090, 441] on div "Next slide" at bounding box center [1088, 445] width 15 height 24
